Goal: Task Accomplishment & Management: Use online tool/utility

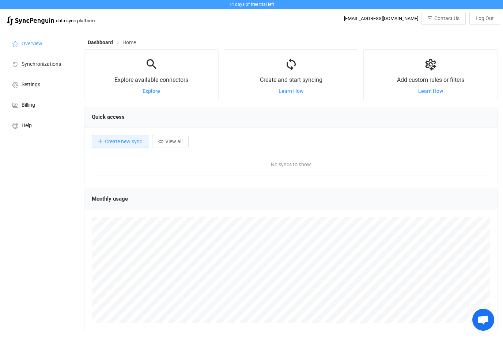
scroll to position [142, 414]
click at [115, 148] on button "Create new sync" at bounding box center [120, 141] width 57 height 13
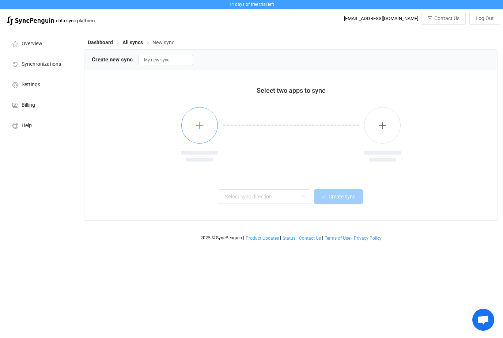
click at [207, 126] on button "button" at bounding box center [199, 125] width 37 height 37
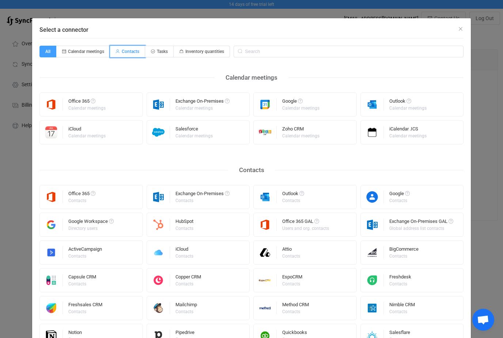
click at [132, 50] on span "Contacts" at bounding box center [131, 51] width 18 height 5
click at [117, 50] on input "Contacts" at bounding box center [114, 49] width 5 height 5
radio input "true"
radio input "false"
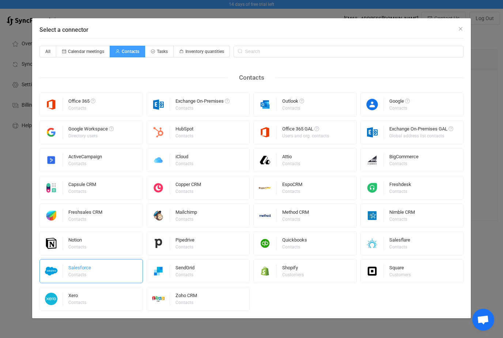
click at [87, 280] on div "Salesforce Contacts" at bounding box center [79, 271] width 23 height 19
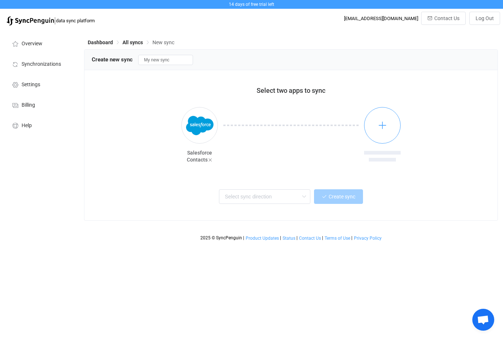
click at [376, 132] on button "button" at bounding box center [382, 125] width 37 height 37
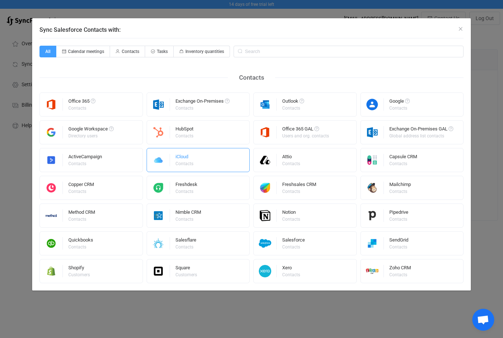
click at [200, 165] on div "iCloud Contacts" at bounding box center [198, 160] width 103 height 24
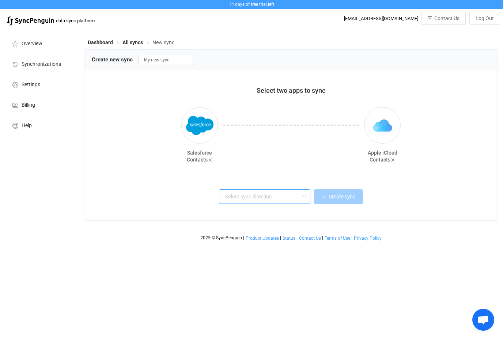
click at [260, 201] on input "text" at bounding box center [264, 196] width 91 height 15
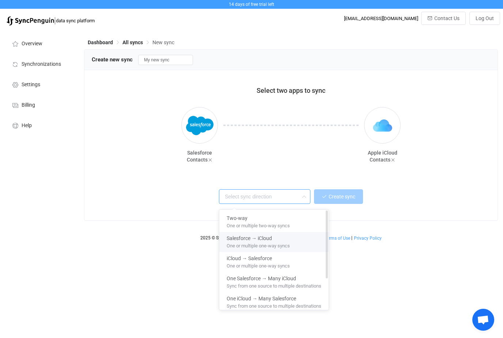
click at [297, 241] on div "Salesforce → iCloud" at bounding box center [274, 237] width 95 height 10
type input "Salesforce → iCloud"
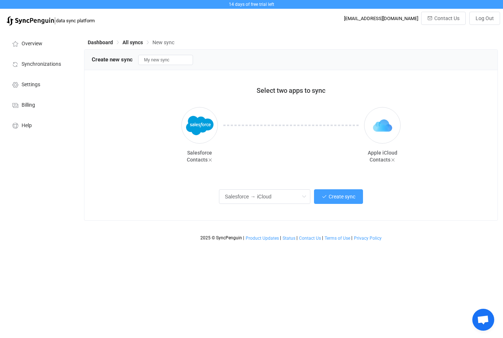
click at [333, 202] on button "Create sync" at bounding box center [338, 196] width 49 height 15
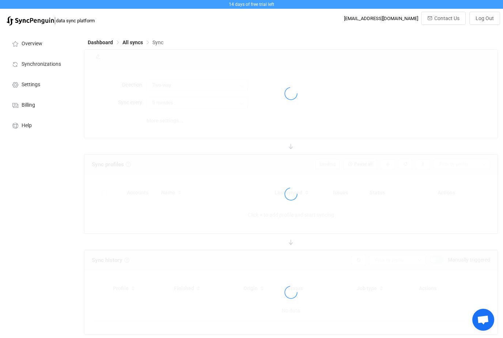
type input "Salesforce → iCloud"
type input "10 minutes"
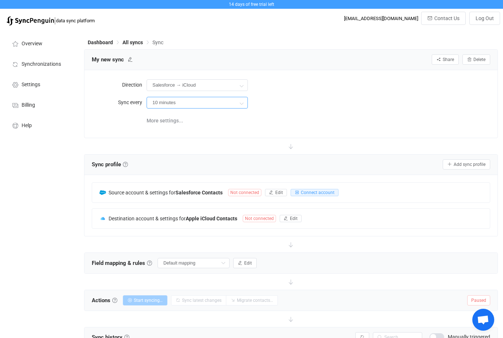
click at [215, 105] on input "10 minutes" at bounding box center [197, 103] width 101 height 12
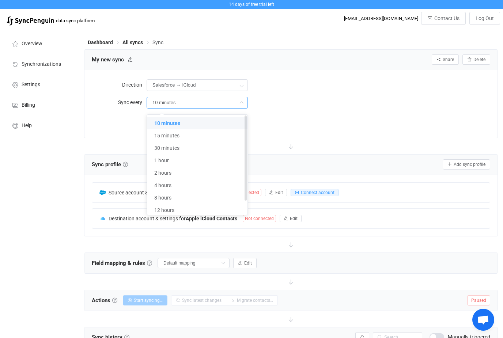
click at [219, 120] on li "10 minutes" at bounding box center [197, 123] width 101 height 12
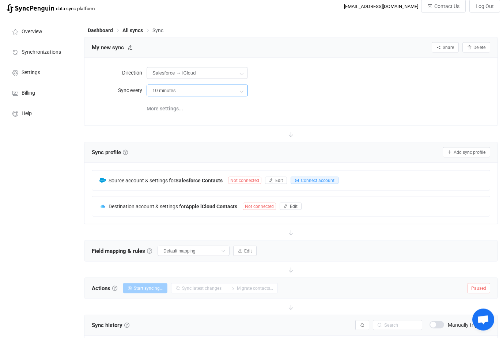
scroll to position [12, 0]
click at [235, 179] on span "Not connected" at bounding box center [244, 180] width 33 height 7
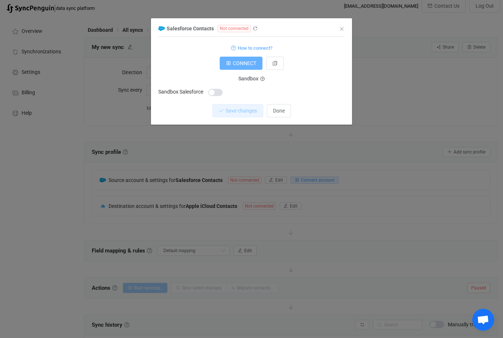
click at [237, 68] on button "CONNECT" at bounding box center [241, 63] width 43 height 13
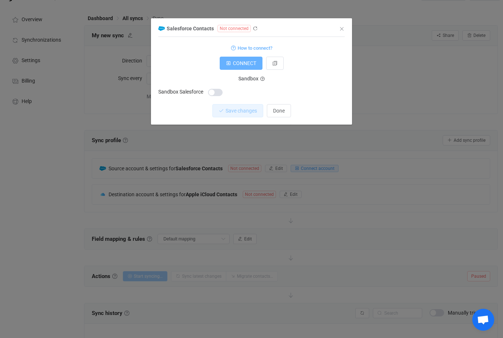
click at [249, 65] on span "CONNECT" at bounding box center [244, 63] width 23 height 6
click at [213, 94] on span "dialog" at bounding box center [215, 92] width 15 height 7
click at [249, 69] on button "CONNECT" at bounding box center [241, 63] width 43 height 13
click at [262, 77] on icon "dialog" at bounding box center [262, 79] width 4 height 4
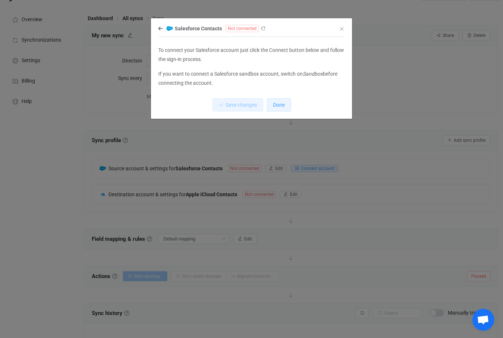
click at [273, 106] on span "Done" at bounding box center [279, 105] width 12 height 6
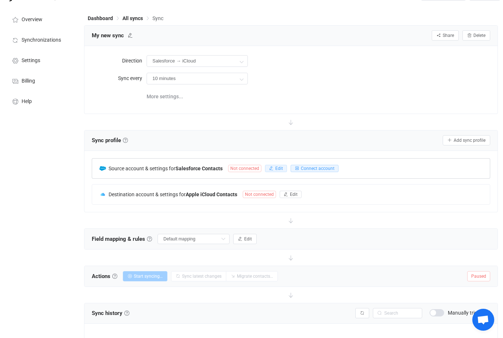
click at [285, 168] on button "Edit" at bounding box center [276, 168] width 22 height 7
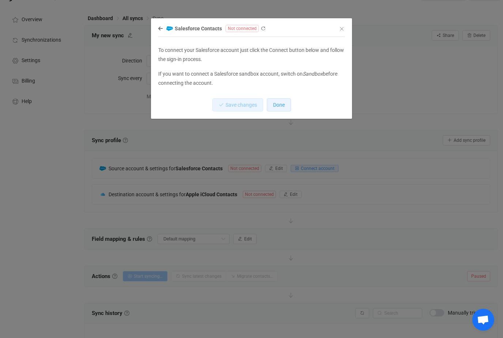
click at [282, 106] on span "Done" at bounding box center [279, 105] width 12 height 6
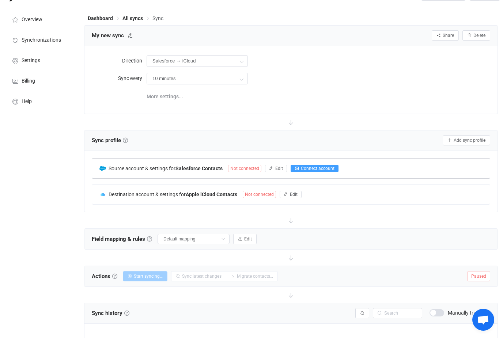
click at [302, 167] on span "Connect account" at bounding box center [318, 168] width 34 height 5
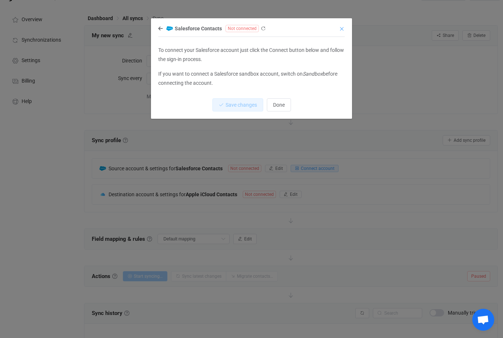
click at [341, 30] on icon "Close" at bounding box center [342, 29] width 6 height 6
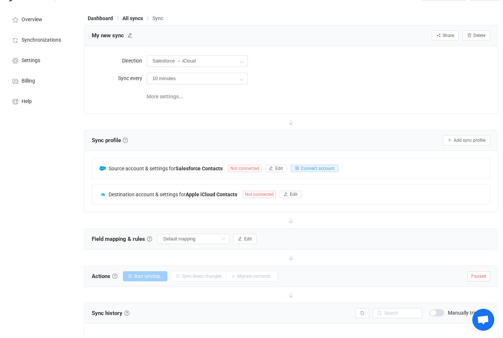
click at [375, 168] on div "Source account & settings for Salesforce Contacts Not connected Edit Connect ac…" at bounding box center [291, 169] width 398 height 20
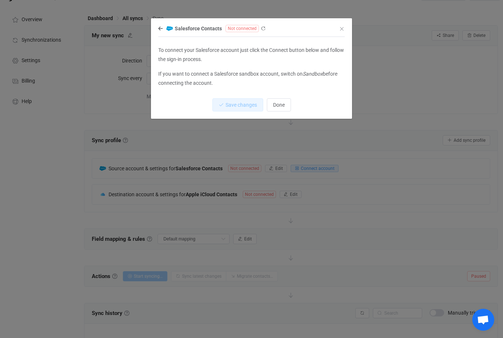
click at [247, 30] on span "Not connected" at bounding box center [242, 28] width 33 height 7
click at [262, 29] on icon "dialog" at bounding box center [263, 28] width 5 height 5
click at [282, 103] on span "Done" at bounding box center [279, 105] width 12 height 6
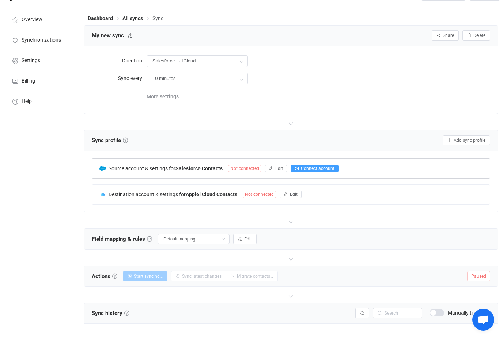
click at [308, 167] on span "Connect account" at bounding box center [318, 168] width 34 height 5
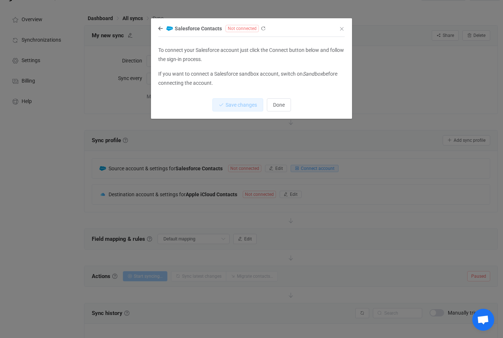
click at [406, 55] on div "Salesforce Contacts Not connected To connect your Salesforce account just click…" at bounding box center [251, 169] width 503 height 338
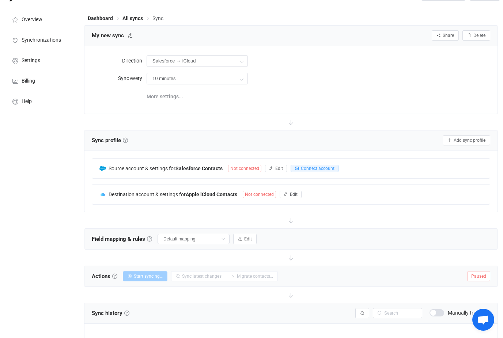
click at [291, 194] on span "Edit" at bounding box center [294, 194] width 8 height 5
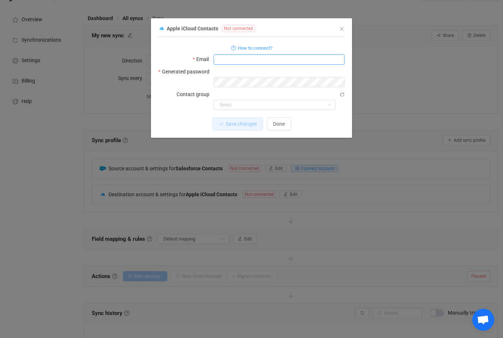
click at [231, 57] on input "dialog" at bounding box center [278, 59] width 131 height 10
type input "Grantamosher@icloud.com"
click at [255, 100] on input "dialog" at bounding box center [274, 105] width 122 height 10
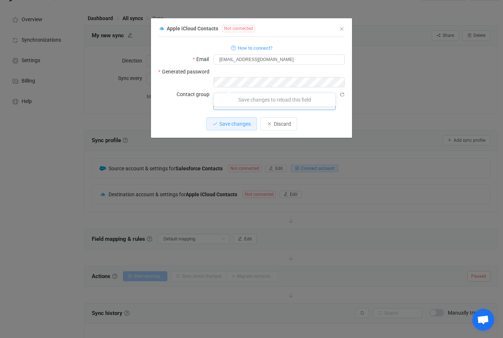
click at [176, 117] on div "Save changes Discard" at bounding box center [251, 123] width 186 height 13
click at [243, 100] on input "dialog" at bounding box center [274, 105] width 122 height 10
type input "Salesforce Contacts"
click at [195, 117] on div "Save changes Discard" at bounding box center [251, 123] width 186 height 13
click at [242, 78] on form "How to connect? Email Grantamosher@icloud.com Generated password Contact group …" at bounding box center [251, 76] width 186 height 67
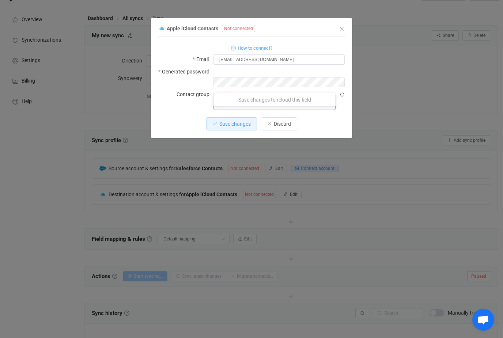
click at [258, 100] on input "dialog" at bounding box center [274, 105] width 122 height 10
type input "Salesforce Leads"
click at [233, 49] on icon "dialog" at bounding box center [233, 48] width 5 height 5
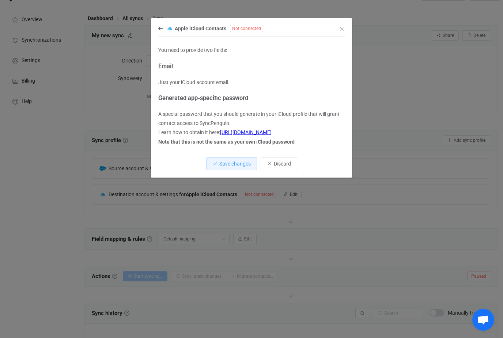
click at [264, 135] on link "https://support.apple.com/en-us/HT204397" at bounding box center [246, 132] width 52 height 6
